Goal: Task Accomplishment & Management: Manage account settings

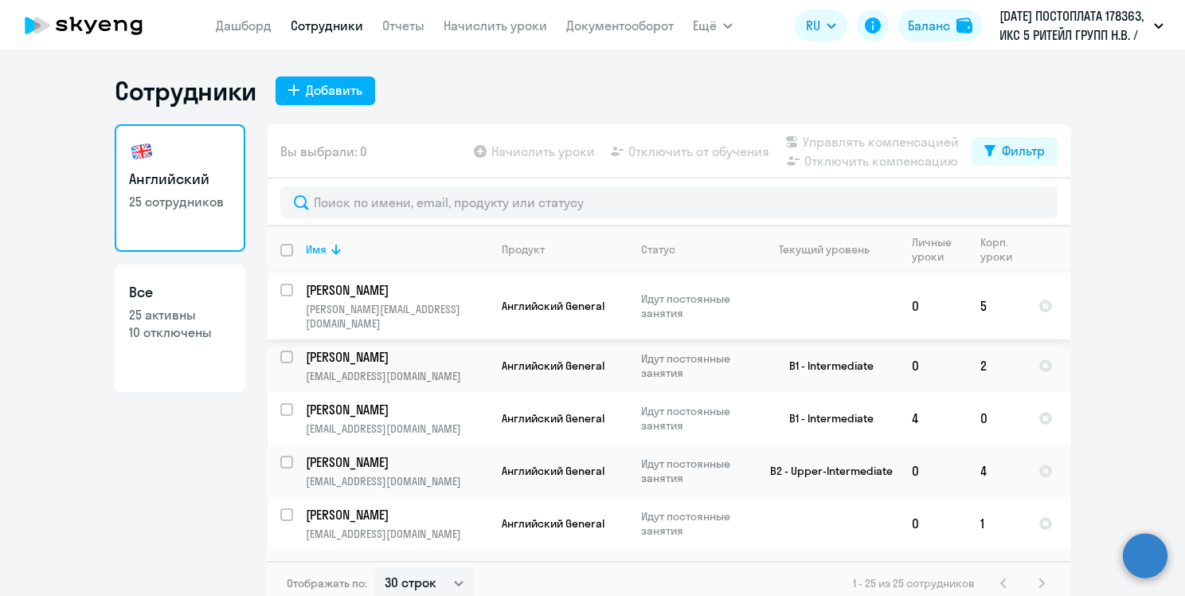
select select "30"
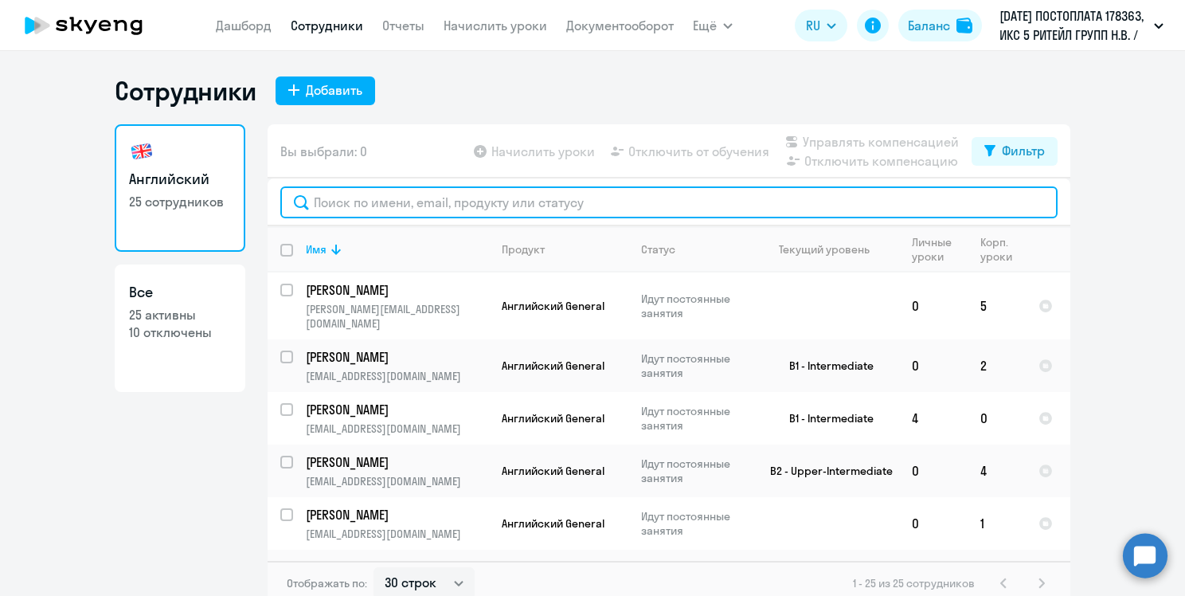
click at [528, 198] on input "text" at bounding box center [668, 202] width 777 height 32
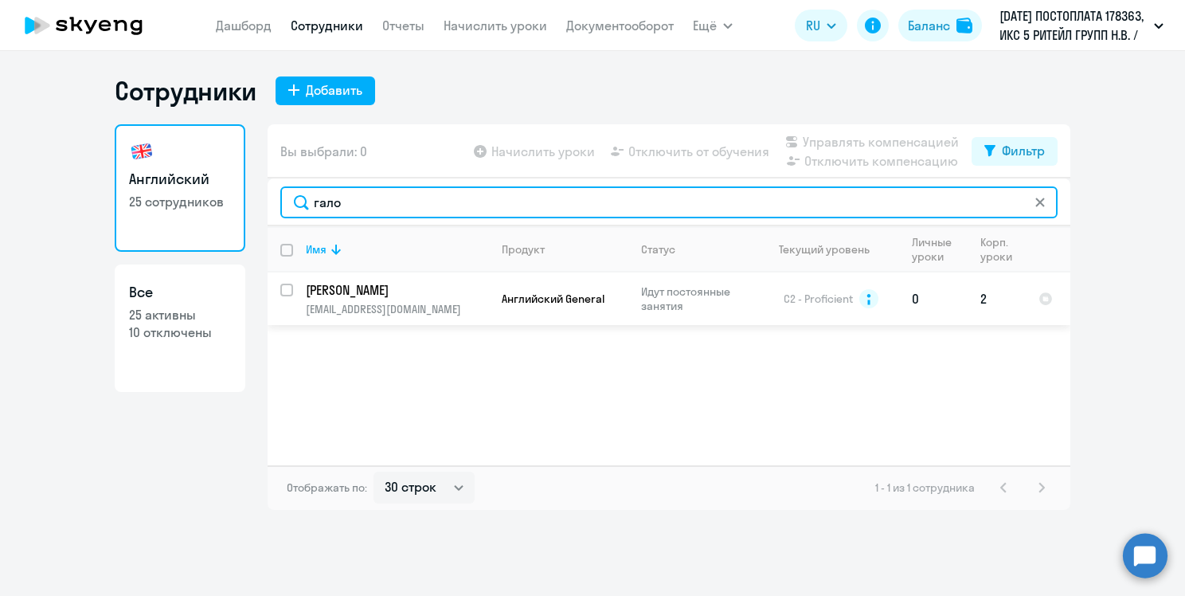
type input "гало"
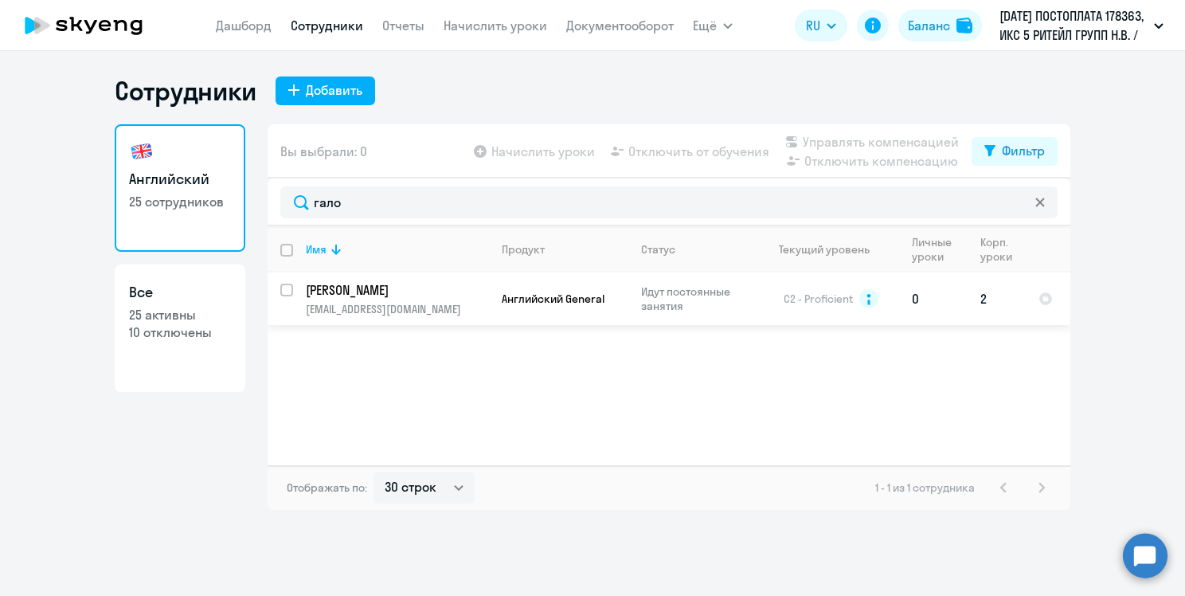
click at [520, 291] on span "Английский General" at bounding box center [553, 298] width 103 height 14
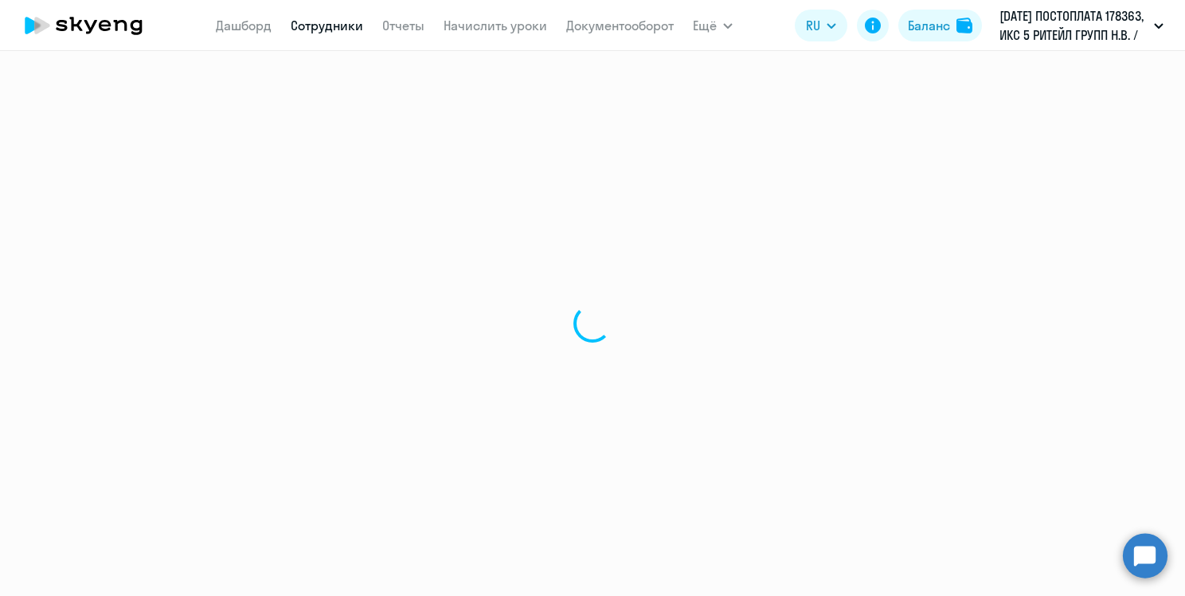
select select "english"
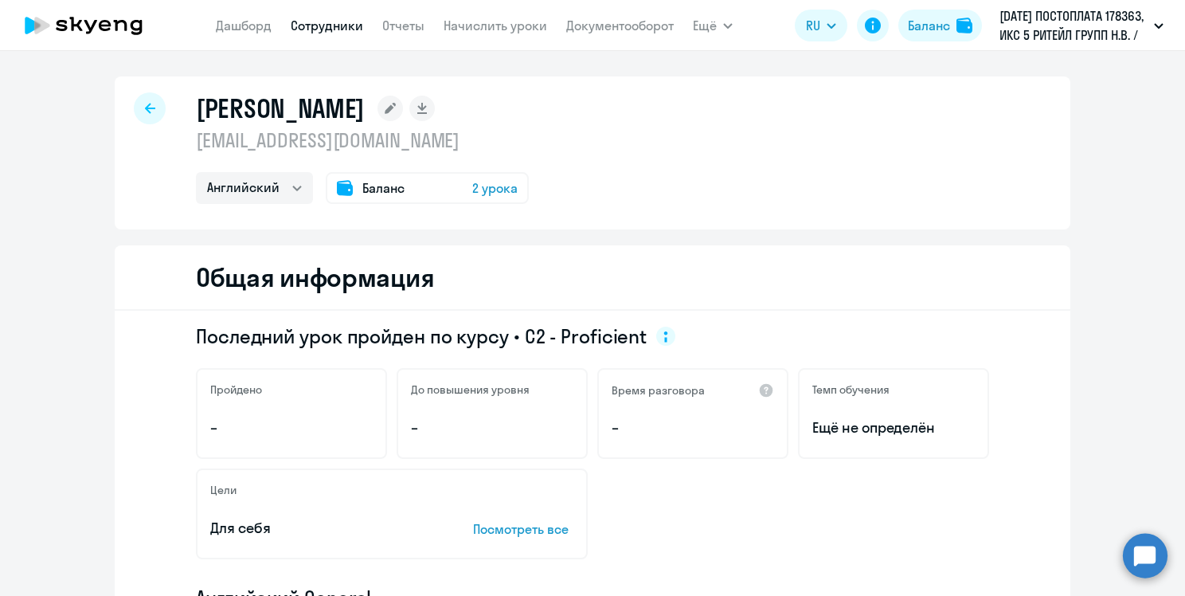
click at [347, 182] on div "Баланс 2 урока" at bounding box center [427, 188] width 203 height 32
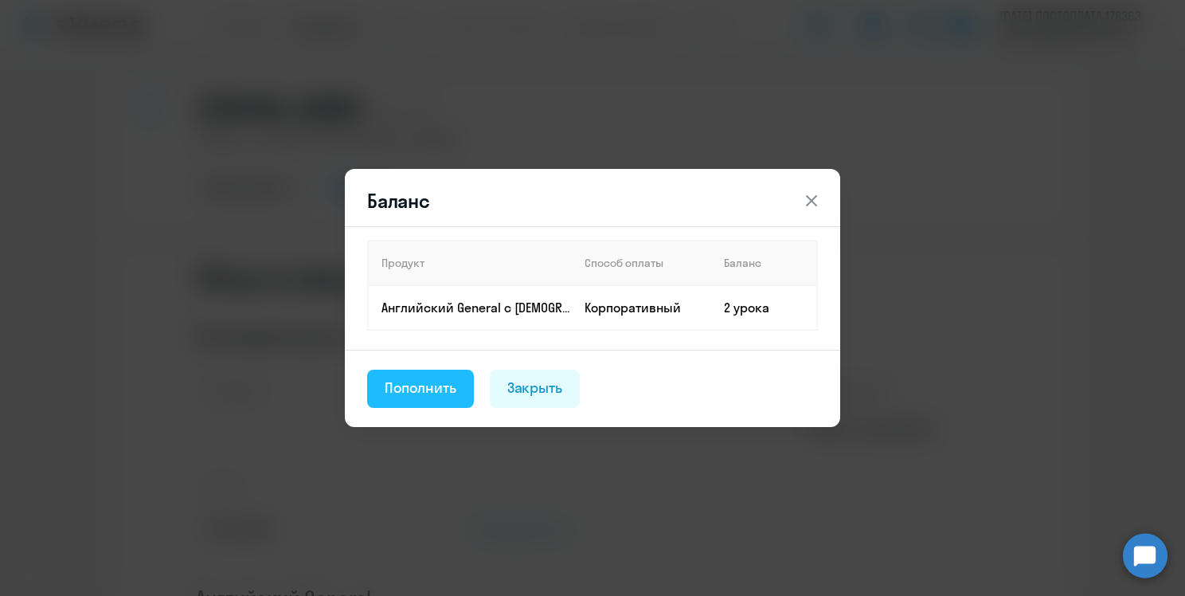
click at [409, 392] on div "Пополнить" at bounding box center [421, 388] width 72 height 21
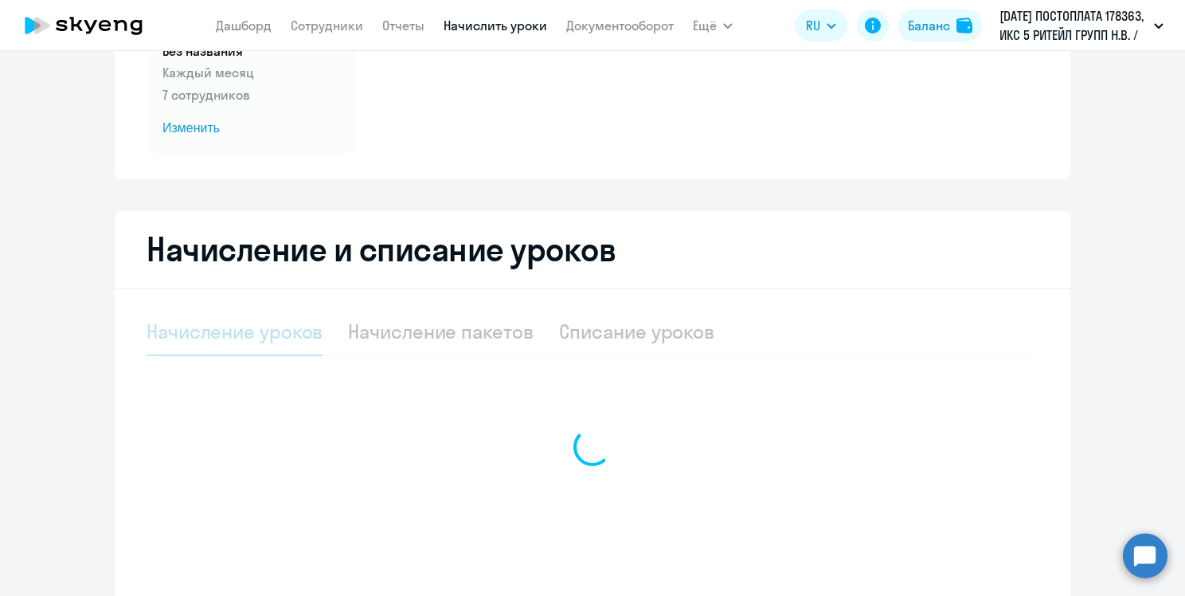
select select "10"
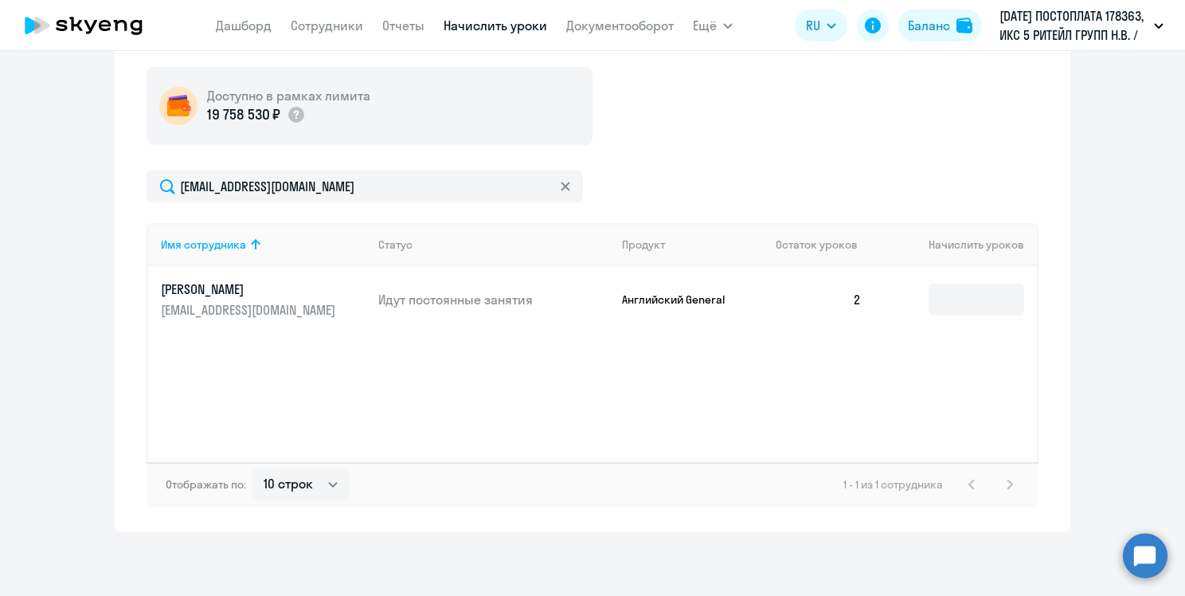
scroll to position [498, 0]
click at [959, 298] on input at bounding box center [977, 300] width 96 height 32
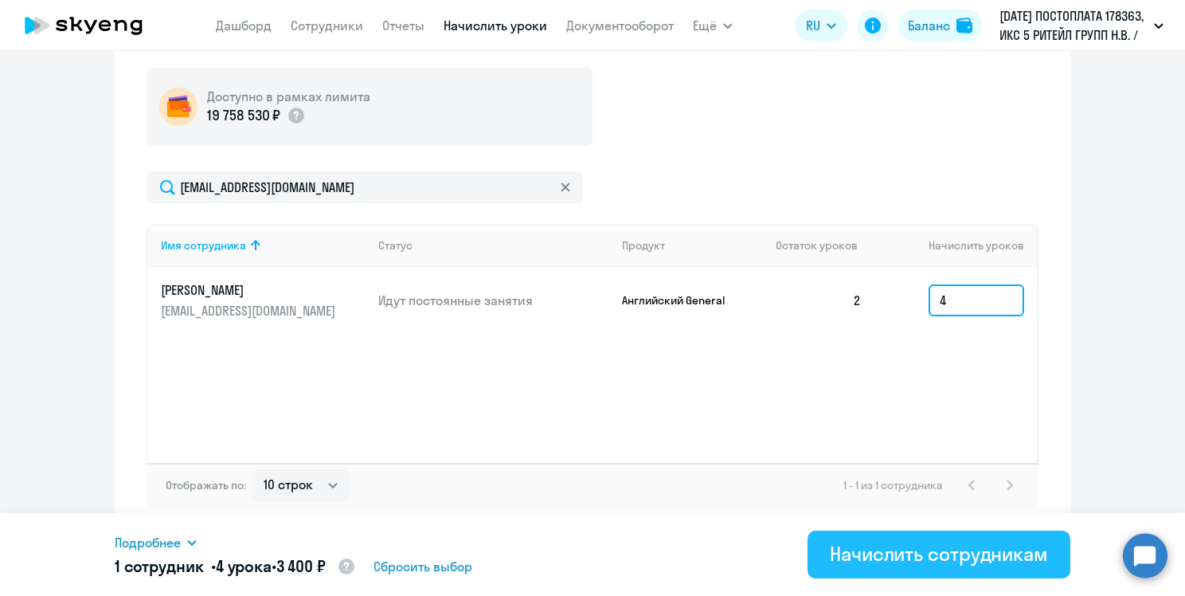
type input "4"
click at [863, 551] on div "Начислить сотрудникам" at bounding box center [939, 553] width 218 height 25
